Goal: Task Accomplishment & Management: Use online tool/utility

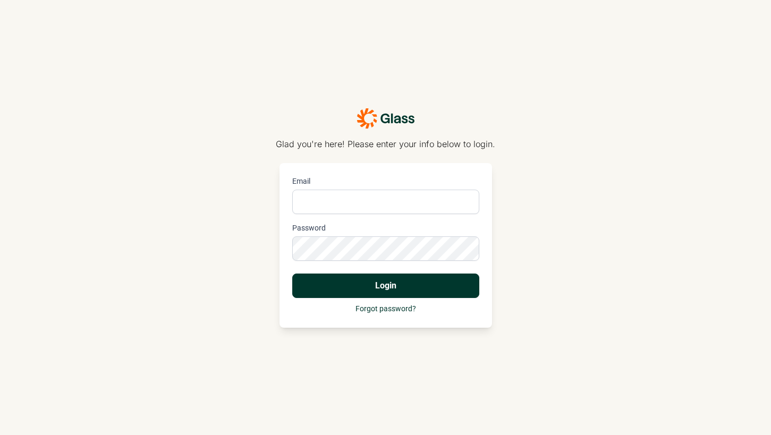
click at [390, 202] on input "Email" at bounding box center [385, 202] width 187 height 24
type input "[PERSON_NAME][EMAIL_ADDRESS][PERSON_NAME][DOMAIN_NAME]"
click at [232, 256] on div "Glad you're here! Please enter your info below to login. Email [PERSON_NAME][EM…" at bounding box center [385, 217] width 771 height 435
click at [291, 244] on div "Email [PERSON_NAME][EMAIL_ADDRESS][PERSON_NAME][DOMAIN_NAME] Password Login For…" at bounding box center [385, 245] width 213 height 165
click at [442, 287] on button "Login" at bounding box center [385, 286] width 187 height 24
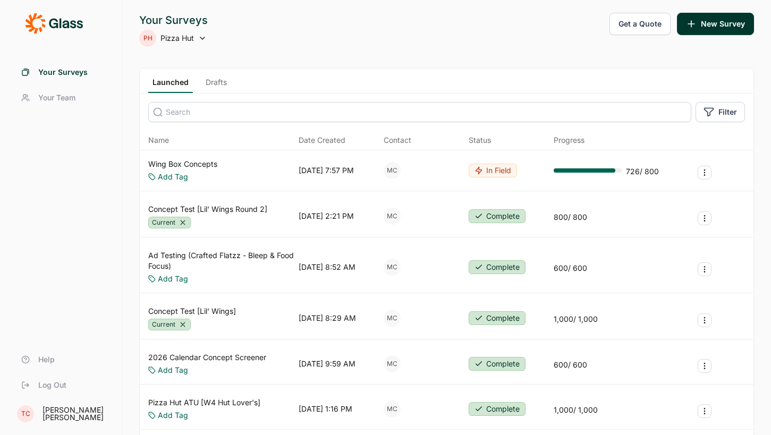
click at [204, 163] on link "Wing Box Concepts" at bounding box center [182, 164] width 69 height 11
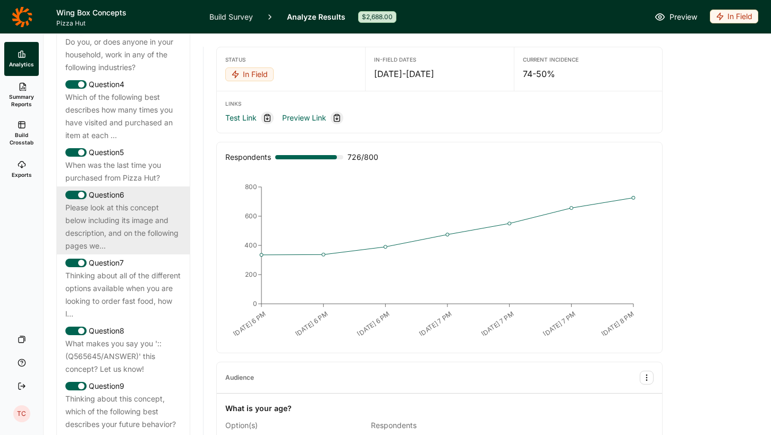
scroll to position [634, 0]
click at [142, 207] on div "Please look at this concept below including its image and description, and on t…" at bounding box center [123, 225] width 116 height 51
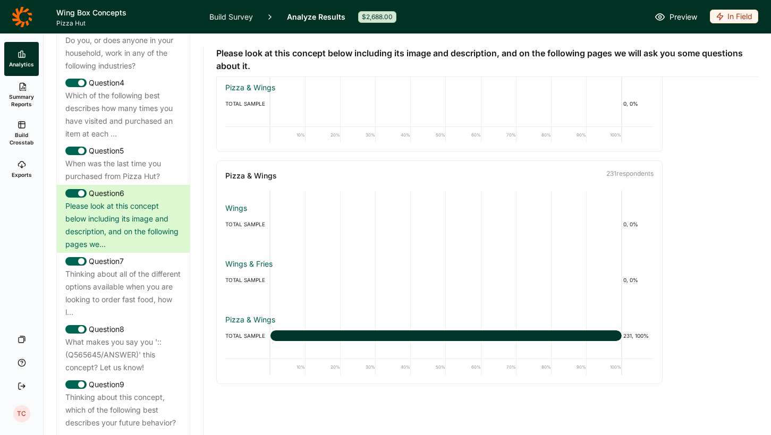
scroll to position [0, 0]
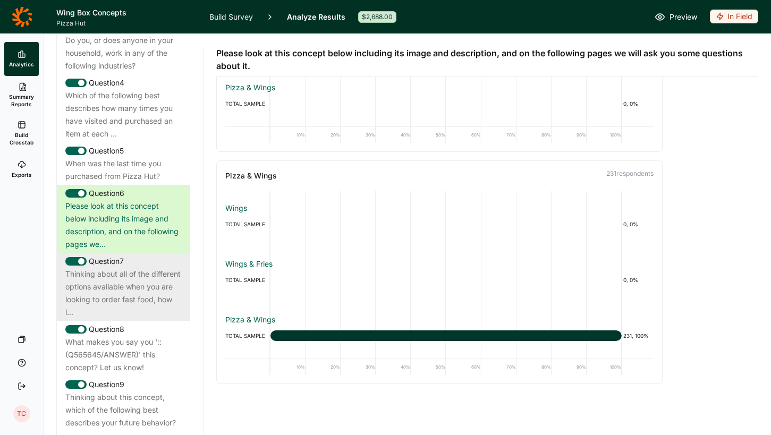
click at [133, 268] on div "Thinking about all of the different options available when you are looking to o…" at bounding box center [123, 293] width 116 height 51
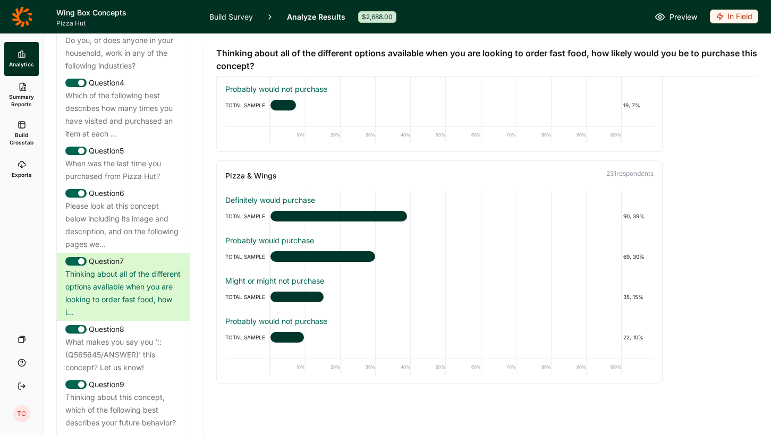
scroll to position [624, 0]
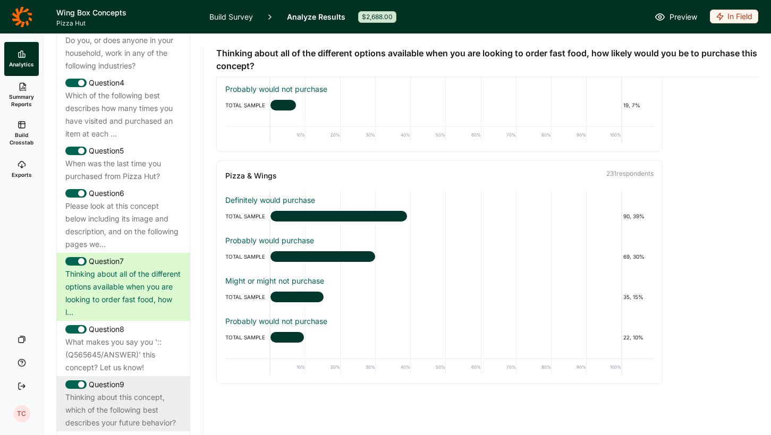
click at [141, 391] on div "Thinking about this concept, which of the following best describes your future …" at bounding box center [123, 410] width 116 height 38
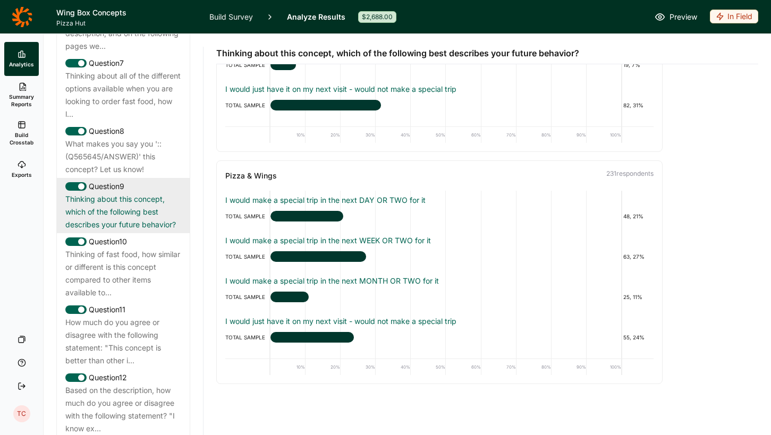
scroll to position [844, 0]
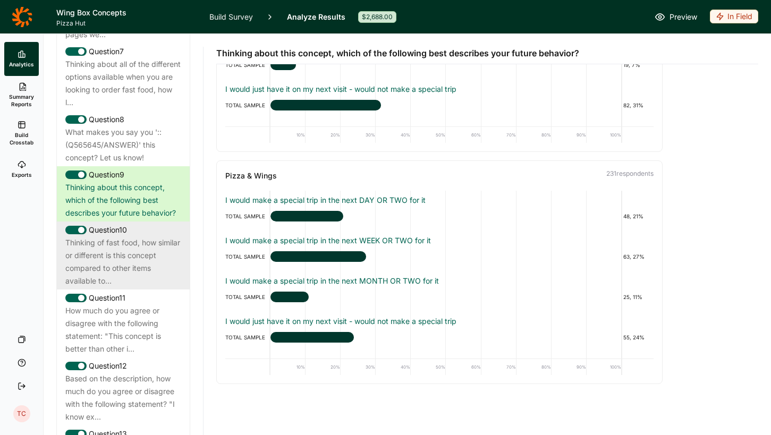
click at [139, 239] on div "Thinking of fast food, how similar or different is this concept compared to oth…" at bounding box center [123, 261] width 116 height 51
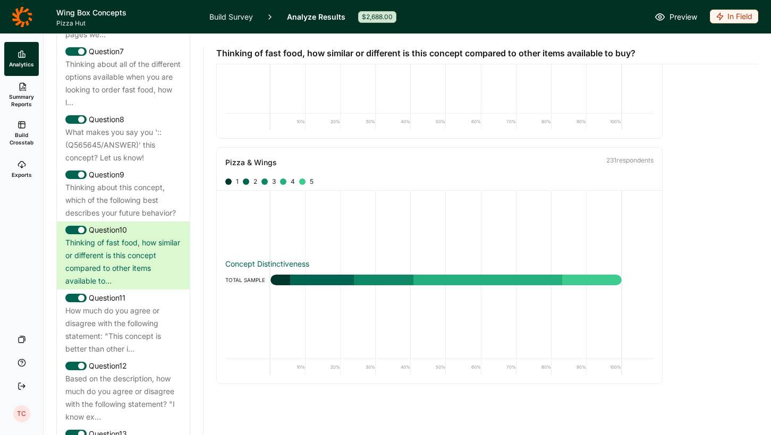
scroll to position [0, 0]
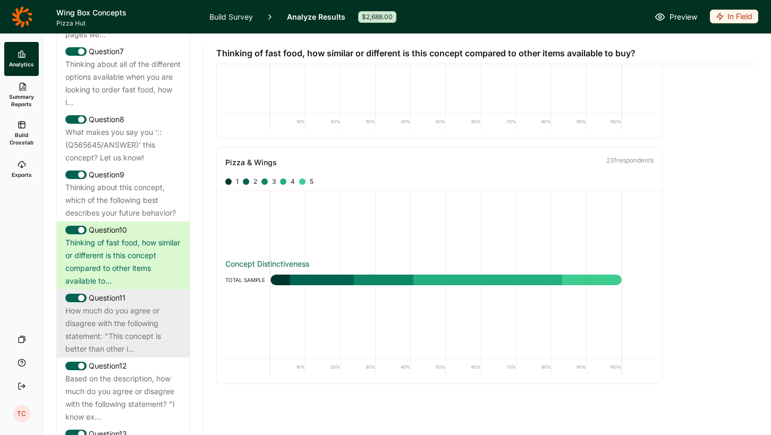
click at [150, 304] on div "How much do you agree or disagree with the following statement: "This concept i…" at bounding box center [123, 329] width 116 height 51
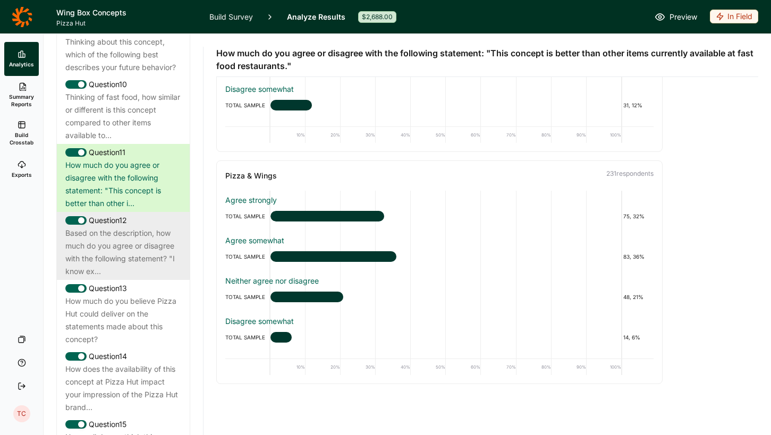
scroll to position [995, 0]
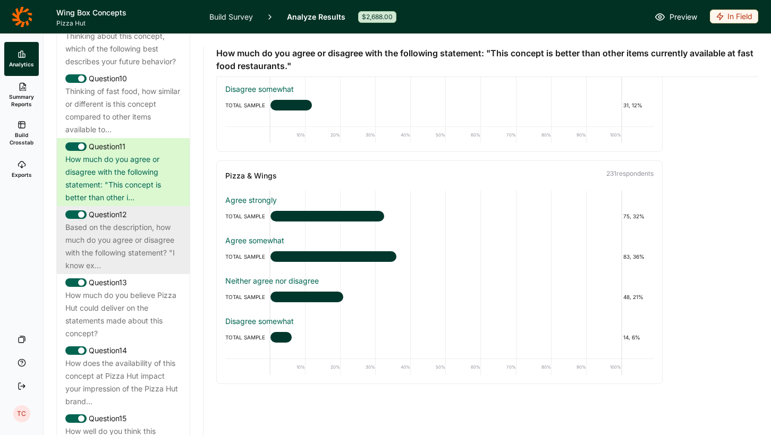
click at [110, 221] on div "Based on the description, how much do you agree or disagree with the following …" at bounding box center [123, 246] width 116 height 51
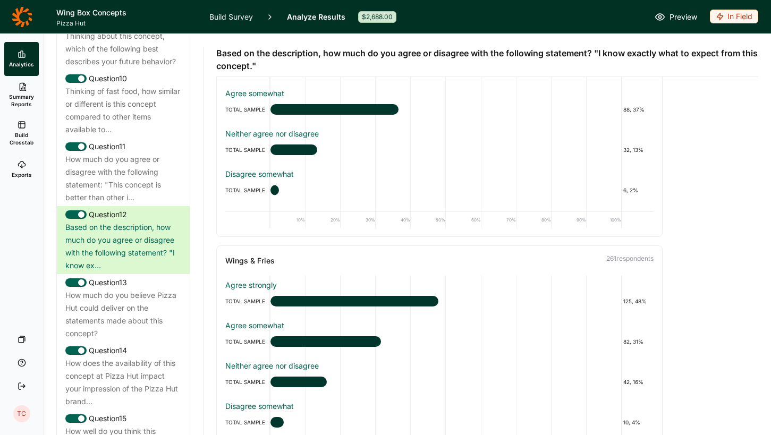
scroll to position [445, 0]
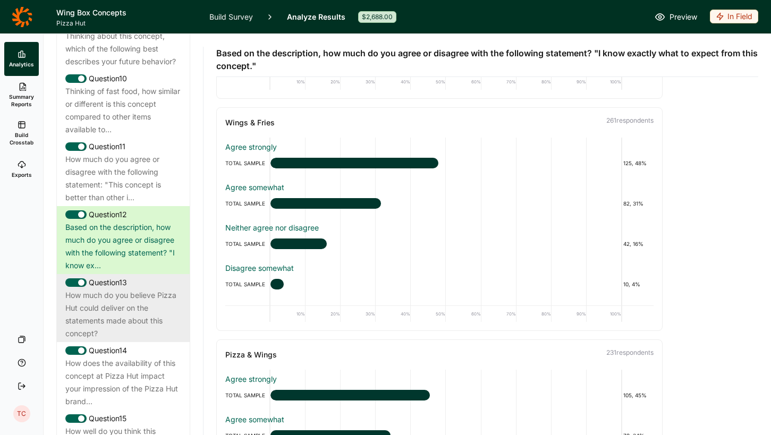
click at [134, 292] on div "How much do you believe Pizza Hut could deliver on the statements made about th…" at bounding box center [123, 314] width 116 height 51
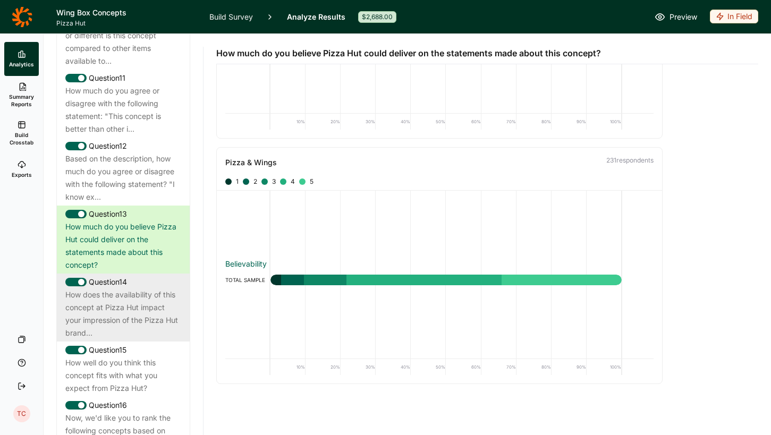
scroll to position [1078, 0]
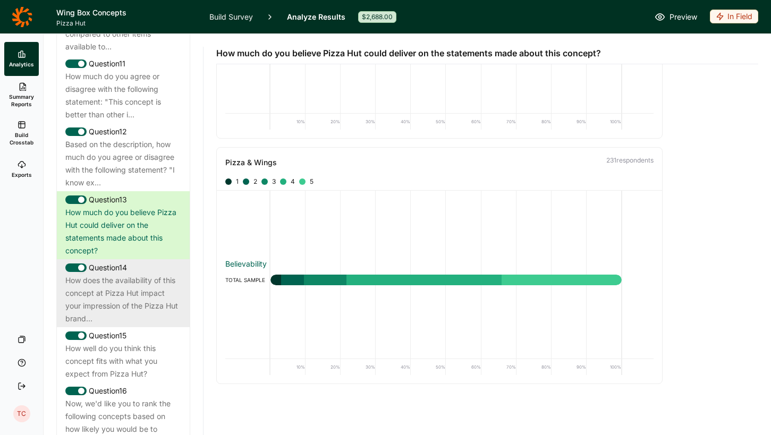
click at [147, 289] on div "How does the availability of this concept at Pizza Hut impact your impression o…" at bounding box center [123, 299] width 116 height 51
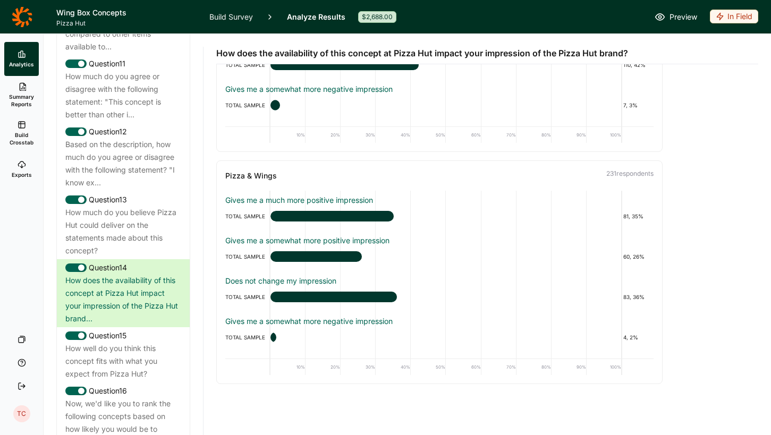
scroll to position [611, 0]
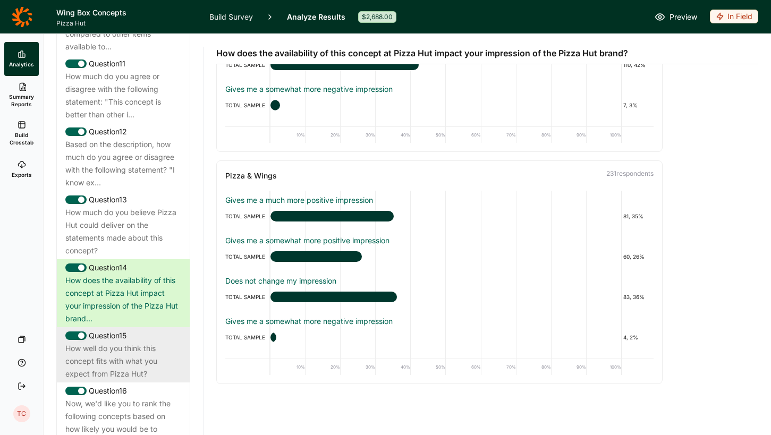
click at [151, 342] on div "How well do you think this concept fits with what you expect from Pizza Hut?" at bounding box center [123, 361] width 116 height 38
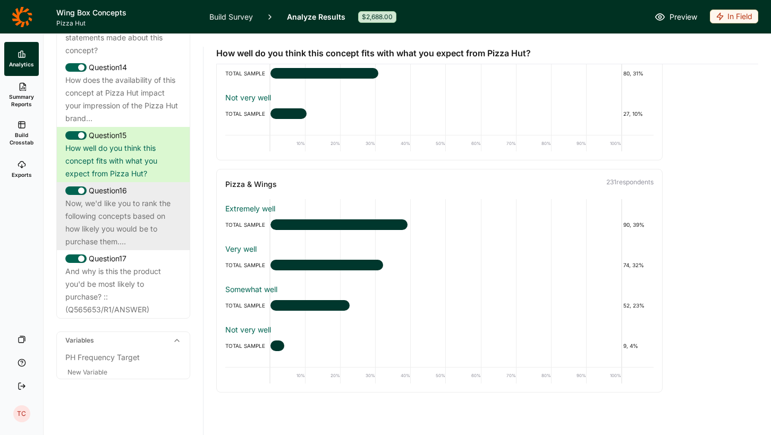
scroll to position [1278, 0]
click at [154, 209] on div "Now, we'd like you to rank the following concepts based on how likely you would…" at bounding box center [123, 223] width 116 height 51
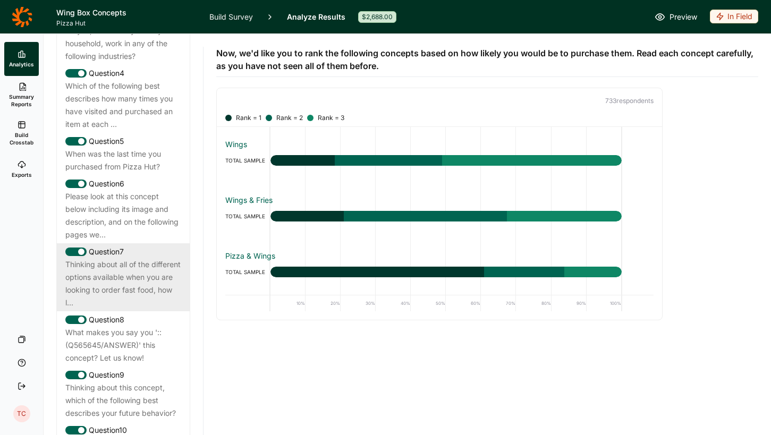
scroll to position [649, 0]
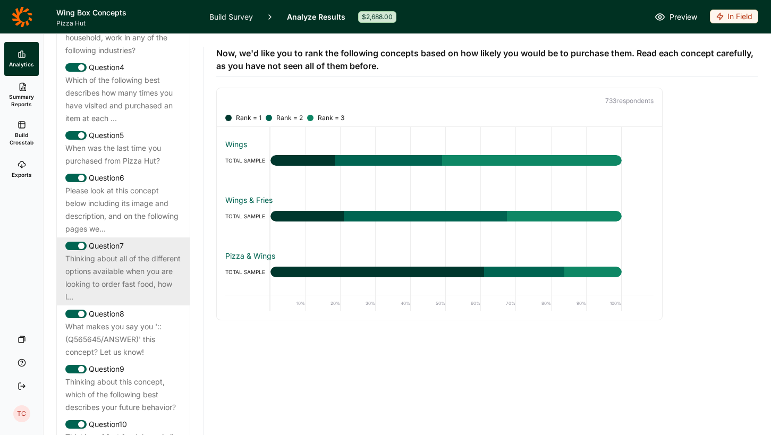
click at [136, 267] on div "Thinking about all of the different options available when you are looking to o…" at bounding box center [123, 277] width 116 height 51
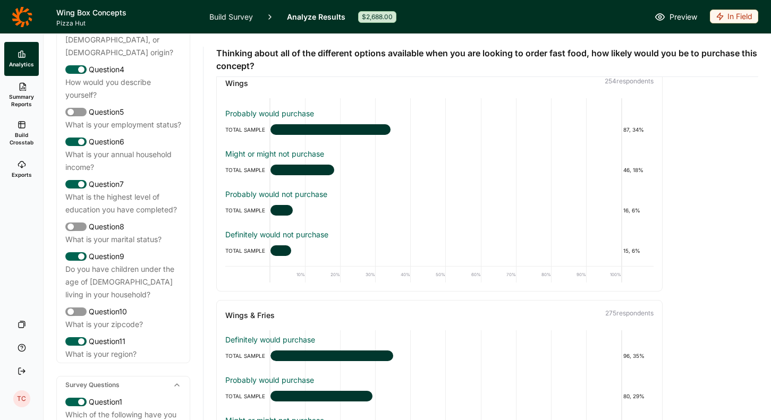
scroll to position [115, 0]
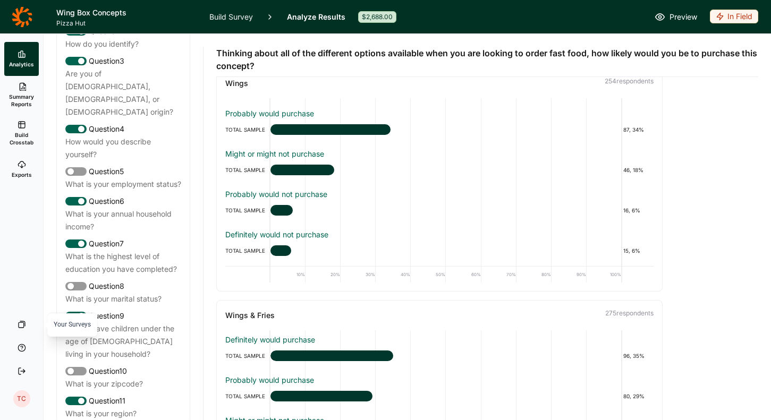
click at [22, 326] on icon at bounding box center [22, 324] width 9 height 9
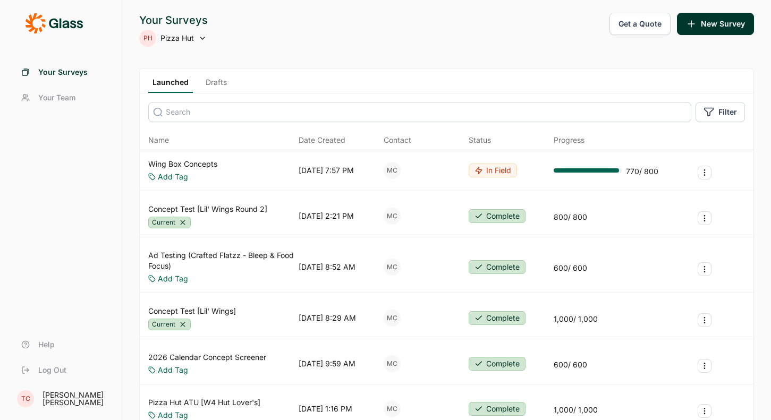
click at [47, 368] on span "Log Out" at bounding box center [52, 370] width 28 height 11
